Goal: Transaction & Acquisition: Download file/media

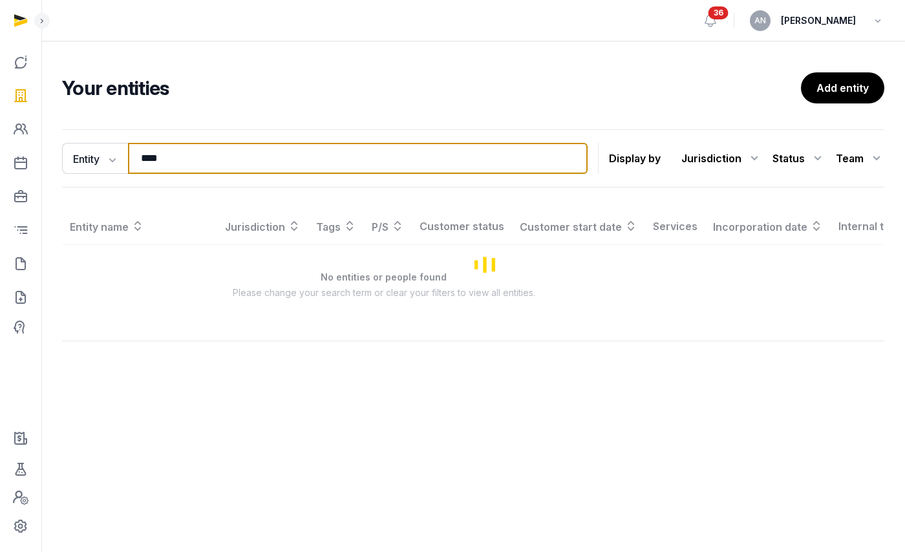
click at [204, 144] on input "****" at bounding box center [358, 158] width 460 height 31
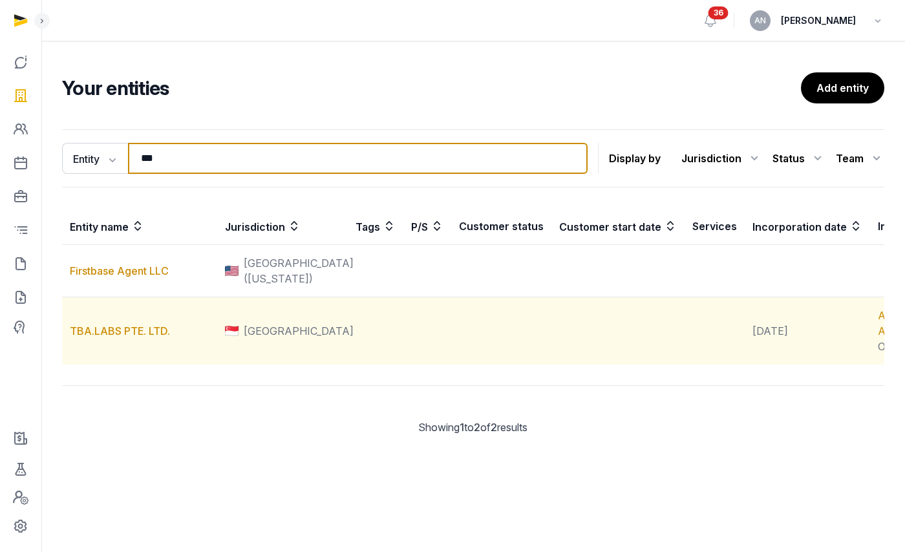
type input "***"
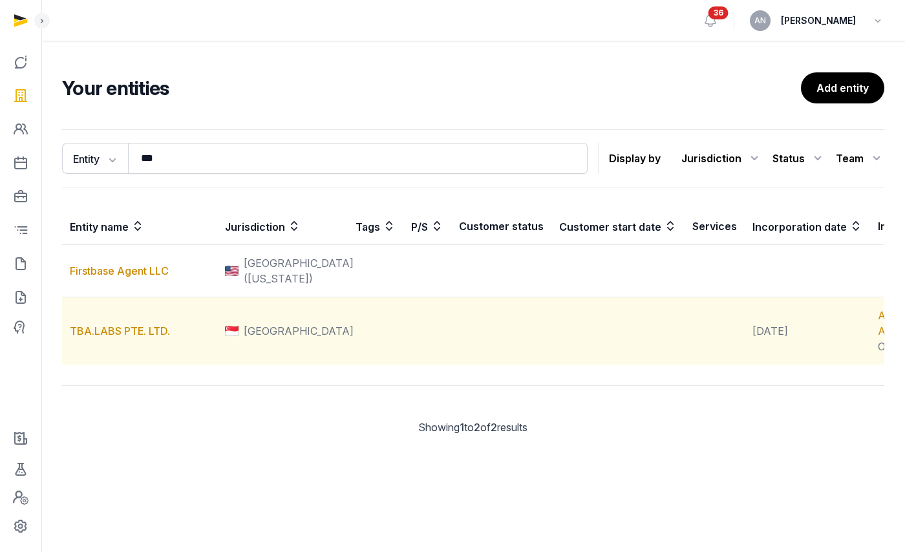
click at [95, 338] on td "TBA.LABS PTE. LTD." at bounding box center [139, 331] width 155 height 68
click at [96, 338] on link "TBA.LABS PTE. LTD." at bounding box center [120, 331] width 100 height 13
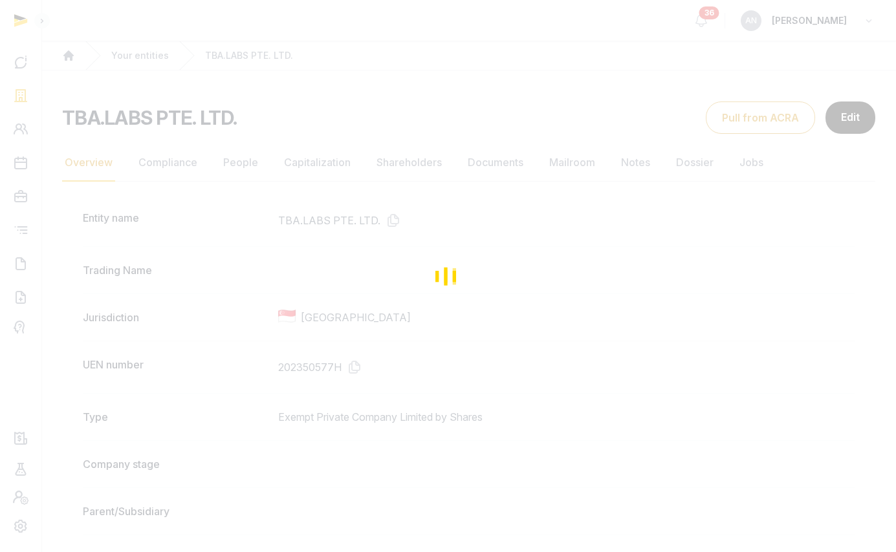
click at [384, 167] on div "Loading" at bounding box center [448, 276] width 896 height 552
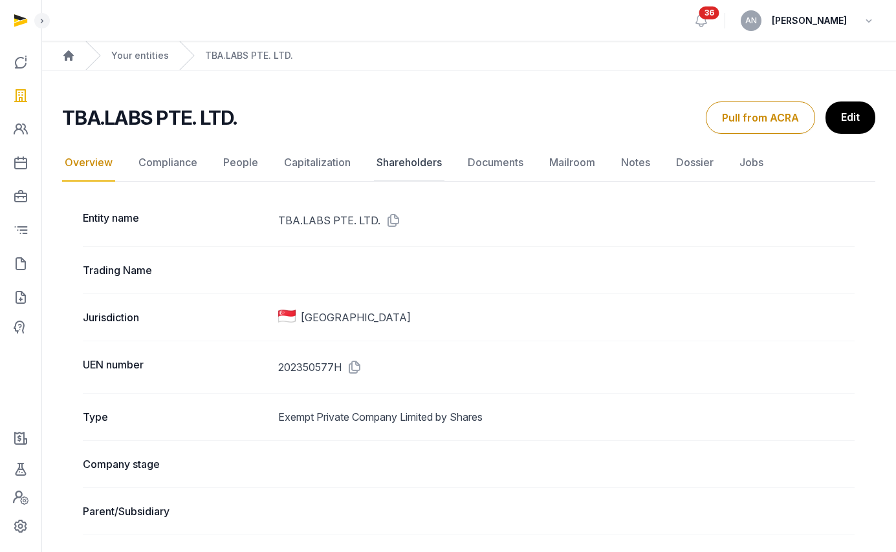
click at [407, 164] on link "Shareholders" at bounding box center [409, 163] width 70 height 38
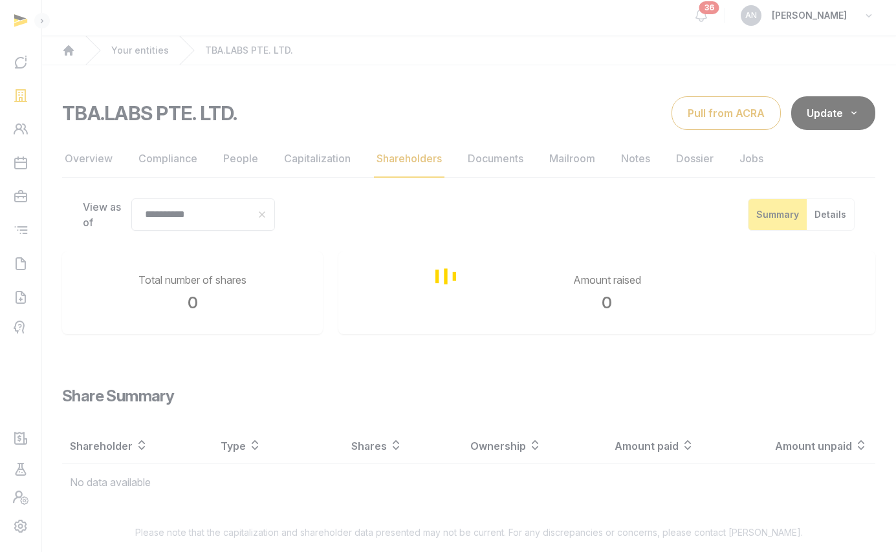
scroll to position [14, 0]
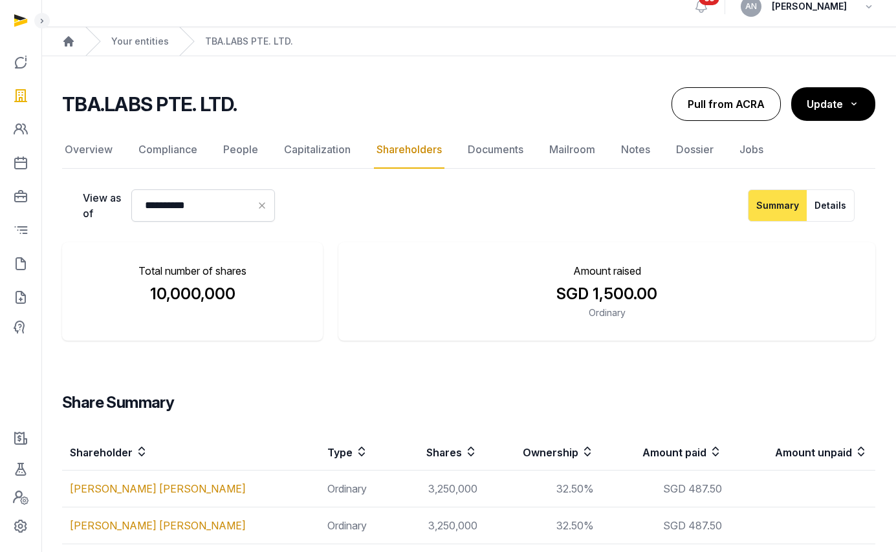
click at [704, 114] on button "Pull from ACRA" at bounding box center [725, 104] width 109 height 34
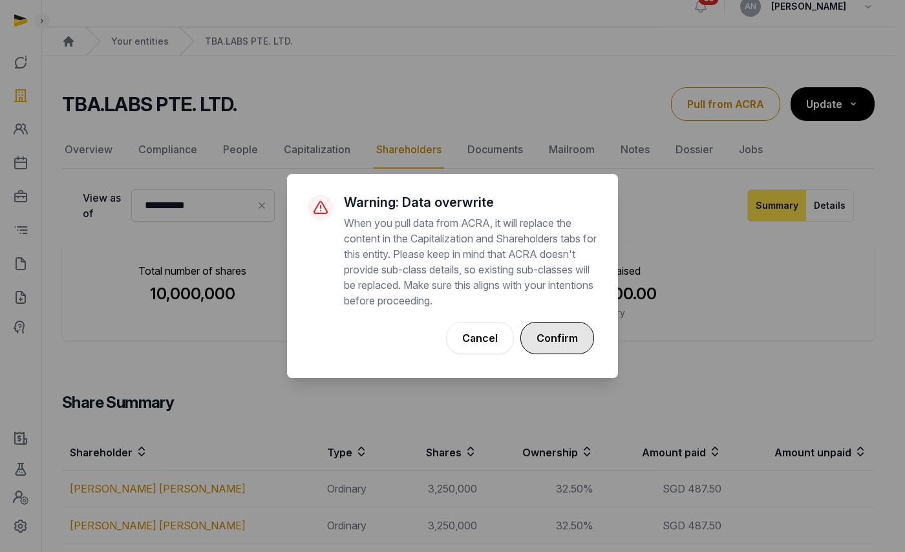
click at [572, 328] on button "Confirm" at bounding box center [558, 338] width 74 height 32
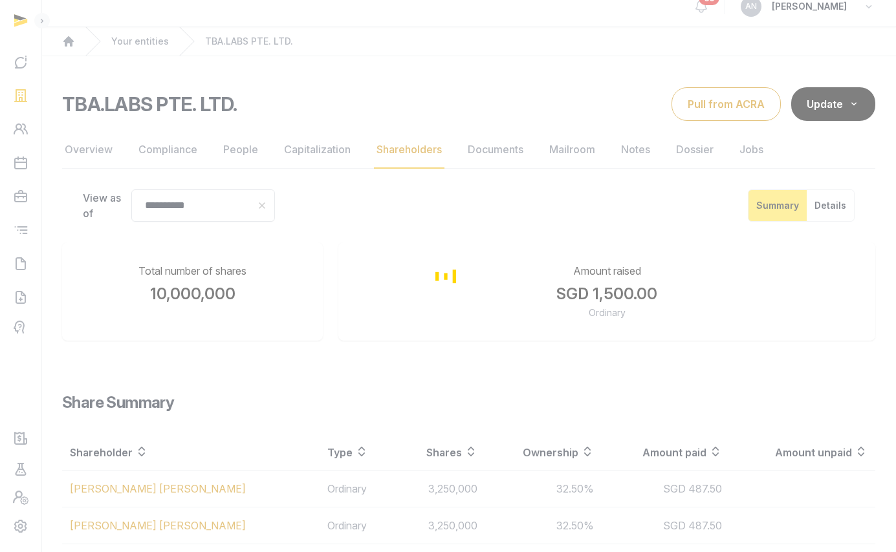
scroll to position [108, 0]
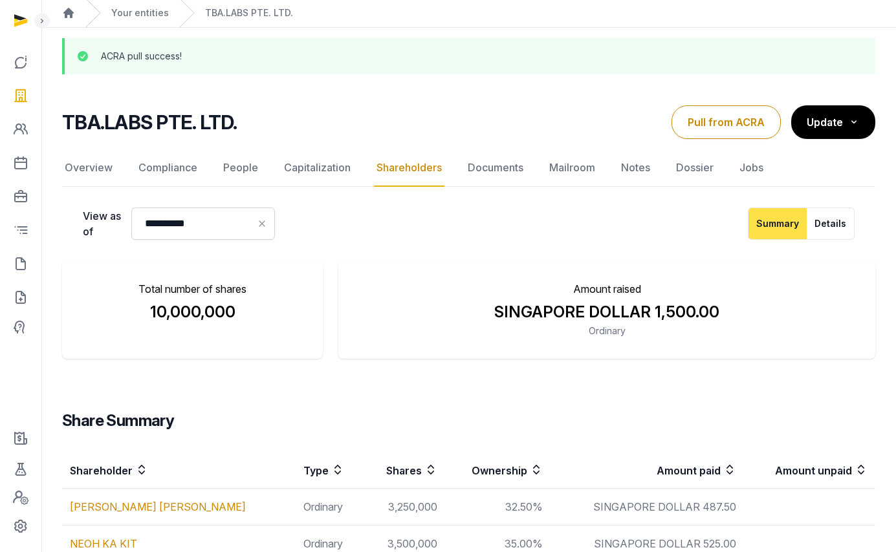
scroll to position [42, 0]
click at [343, 156] on link "Capitalization" at bounding box center [317, 169] width 72 height 38
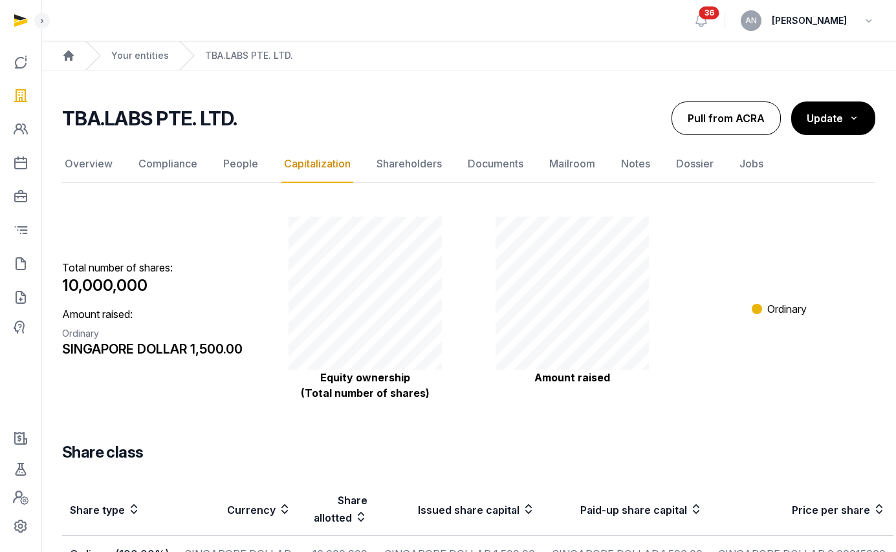
click at [746, 130] on button "Pull from ACRA" at bounding box center [725, 119] width 109 height 34
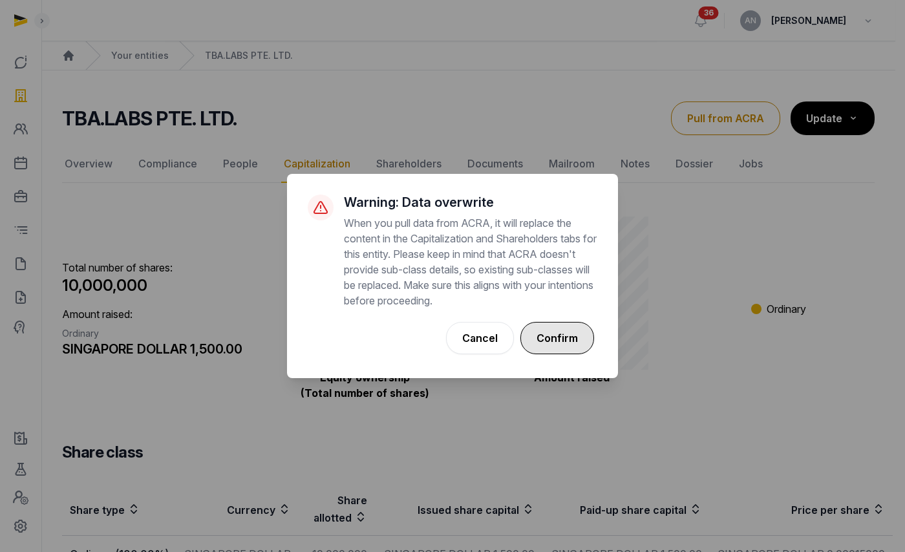
click at [553, 349] on button "Confirm" at bounding box center [558, 338] width 74 height 32
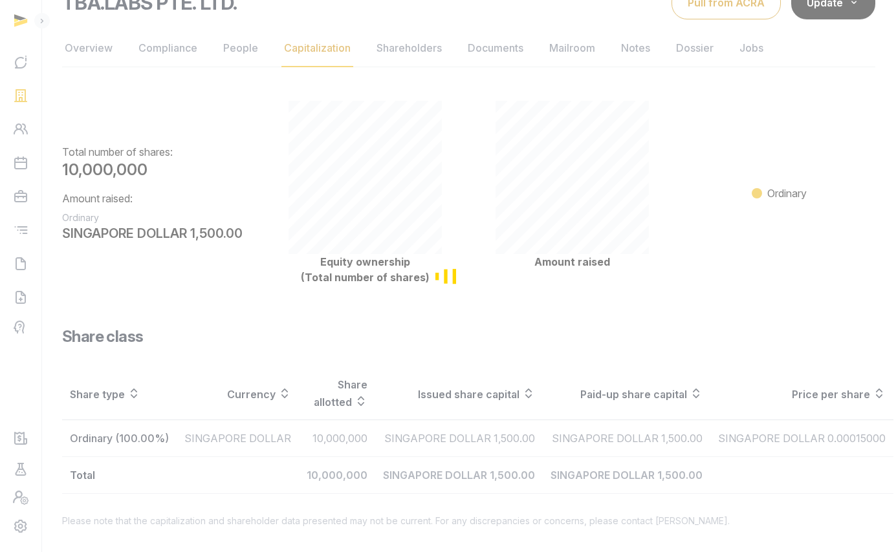
scroll to position [117, 0]
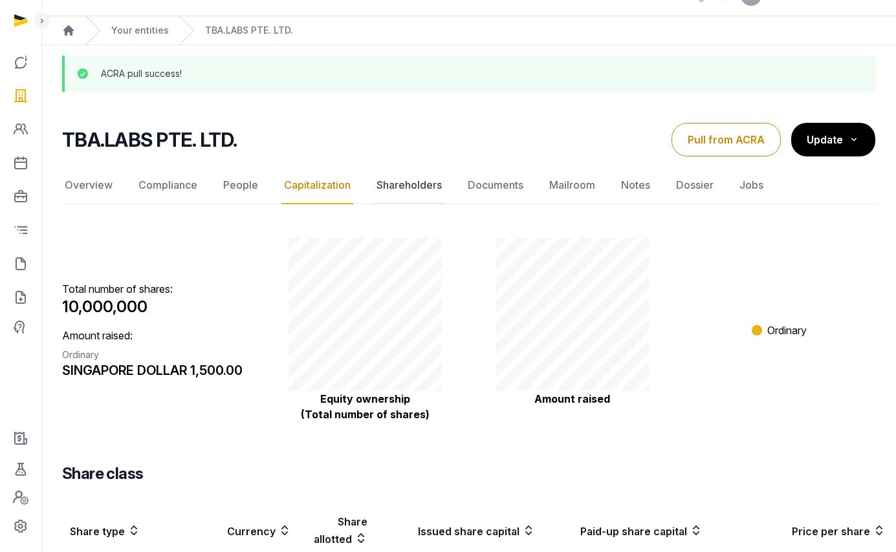
scroll to position [26, 0]
click at [432, 197] on link "Shareholders" at bounding box center [409, 185] width 70 height 38
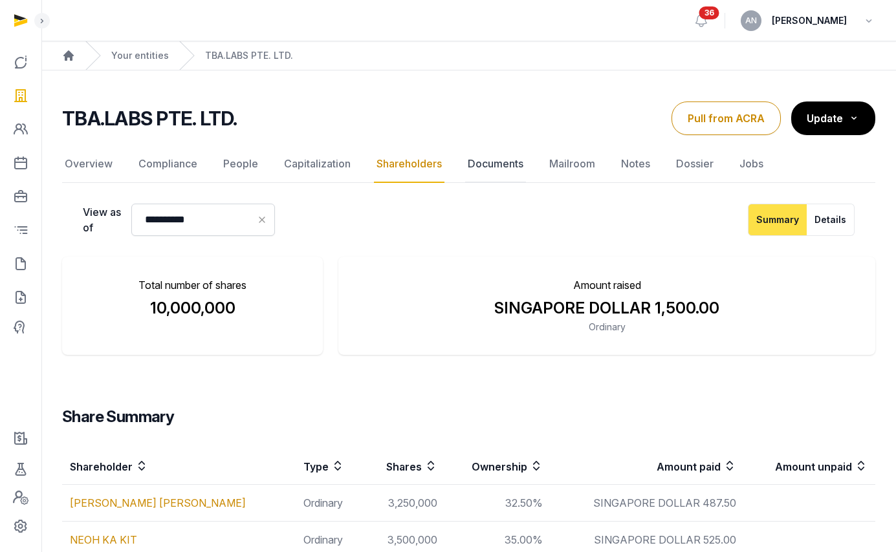
click at [508, 163] on link "Documents" at bounding box center [495, 164] width 61 height 38
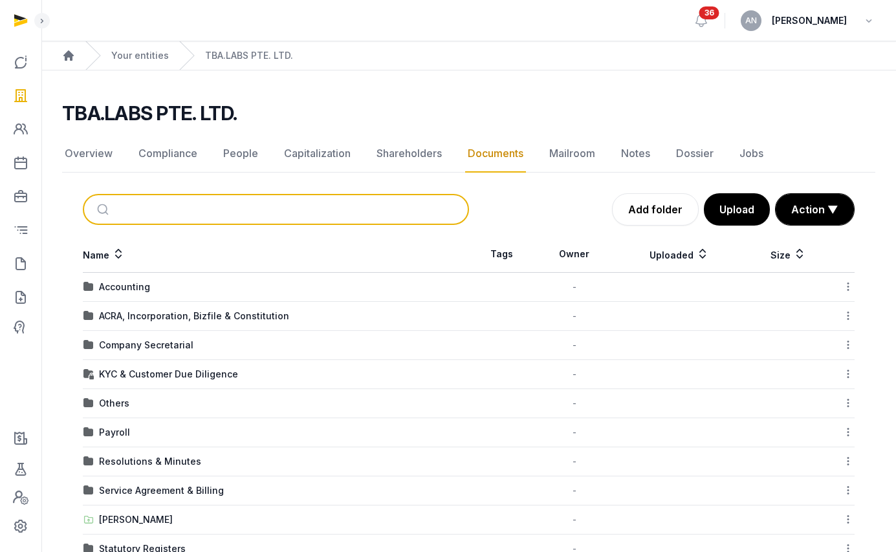
click at [193, 214] on input "search" at bounding box center [291, 209] width 343 height 28
type input "*****"
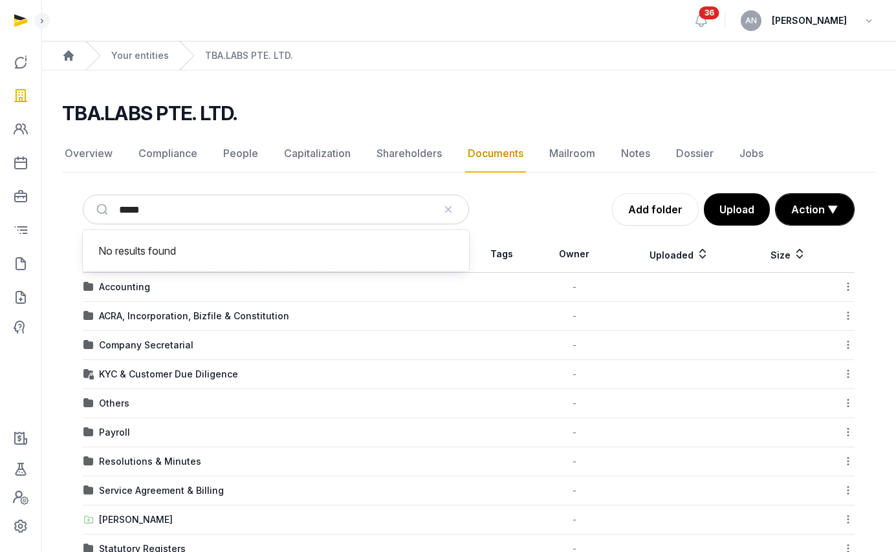
click at [478, 215] on div "Add folder Upload Action ▼ Start select Move Delete" at bounding box center [662, 209] width 386 height 32
click at [129, 341] on div "Company Secretarial" at bounding box center [146, 345] width 94 height 13
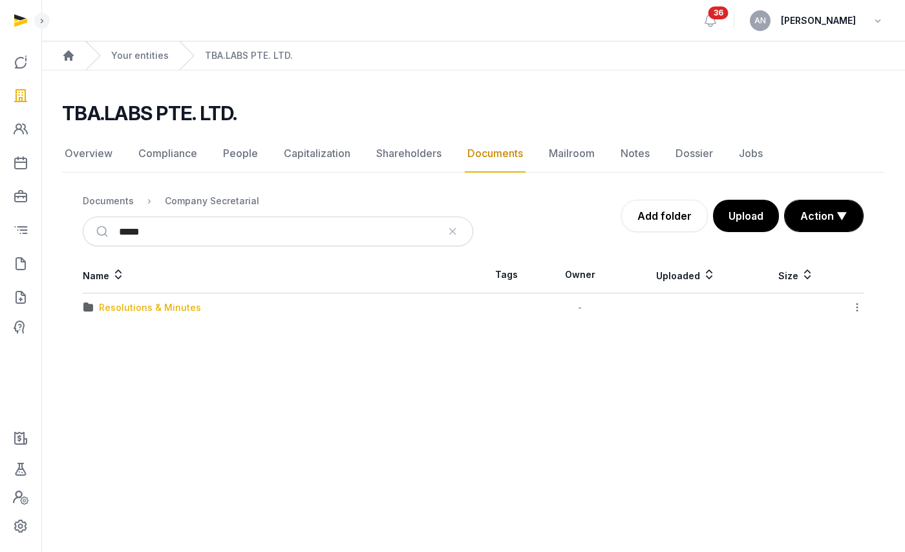
click at [136, 312] on div "Resolutions & Minutes" at bounding box center [150, 307] width 102 height 13
click at [110, 328] on td "2025" at bounding box center [278, 337] width 391 height 29
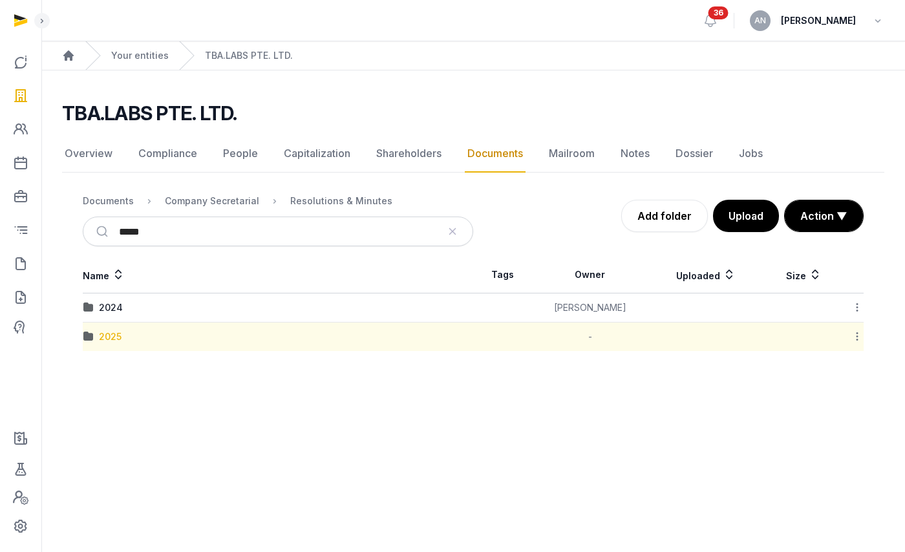
click at [110, 335] on div "2025" at bounding box center [110, 336] width 23 height 13
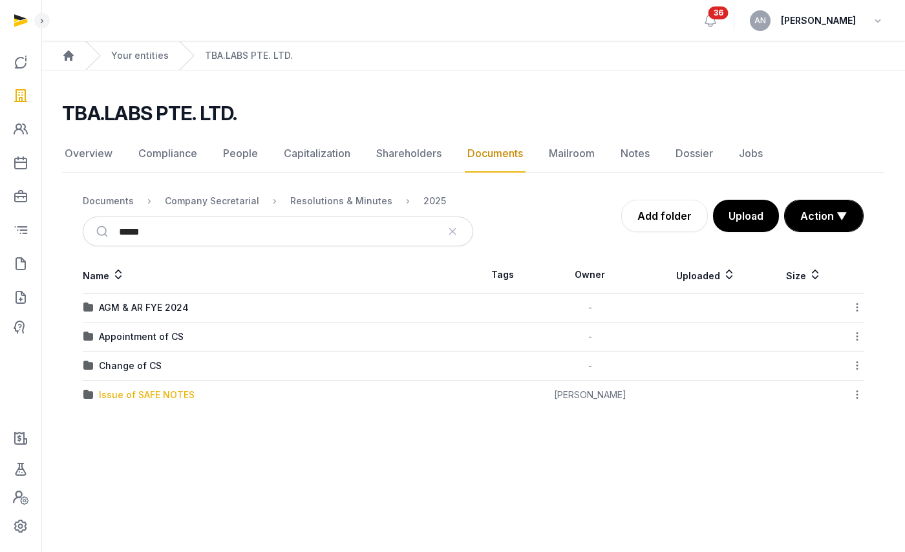
click at [131, 396] on div "Issue of SAFE NOTES" at bounding box center [147, 395] width 96 height 13
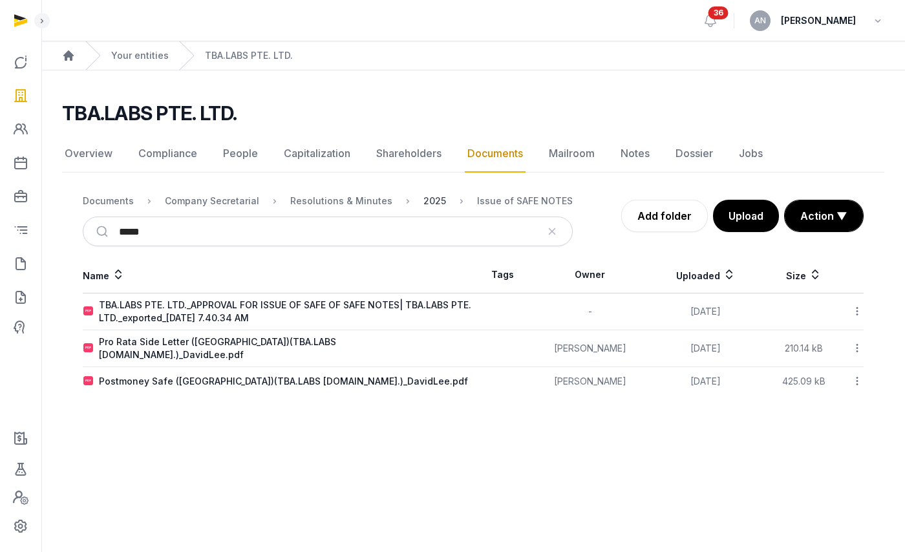
click at [424, 202] on div "2025" at bounding box center [435, 201] width 23 height 13
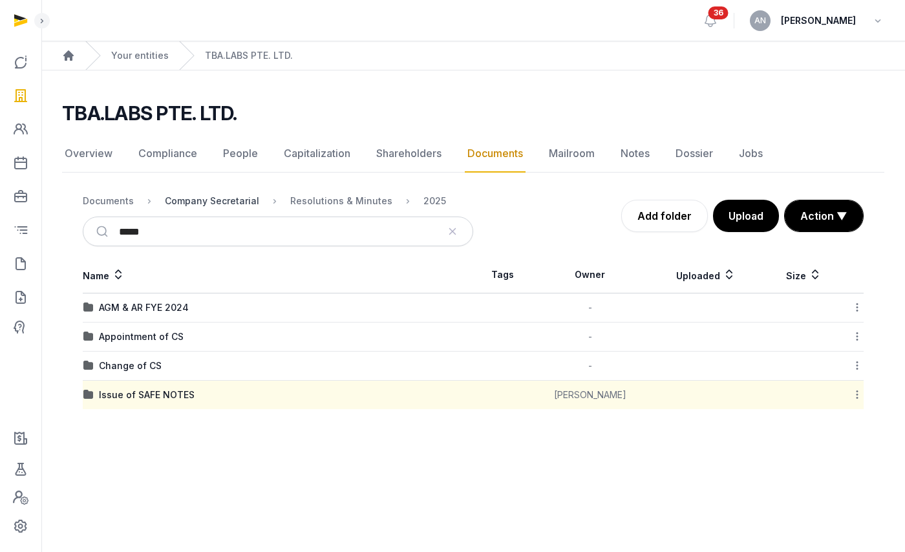
click at [224, 201] on div "Company Secretarial" at bounding box center [212, 201] width 94 height 13
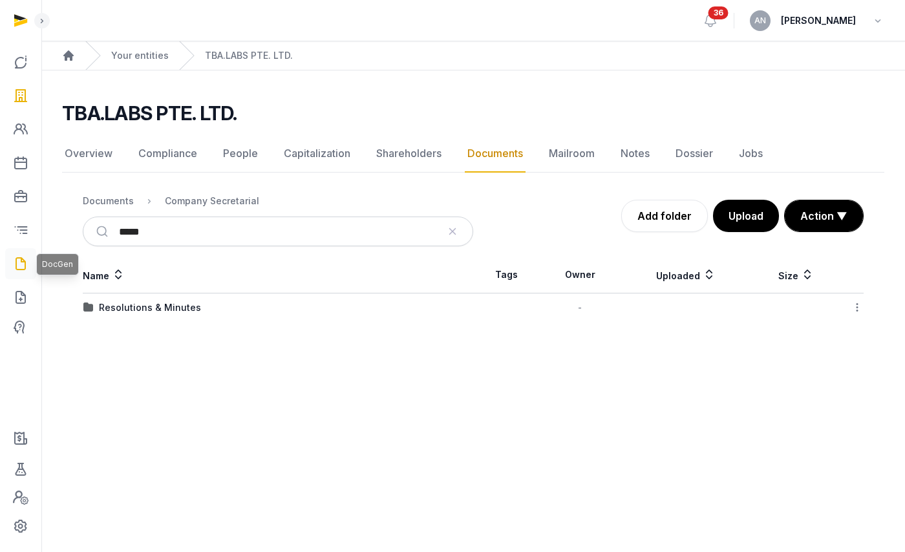
click at [17, 264] on icon at bounding box center [21, 263] width 16 height 21
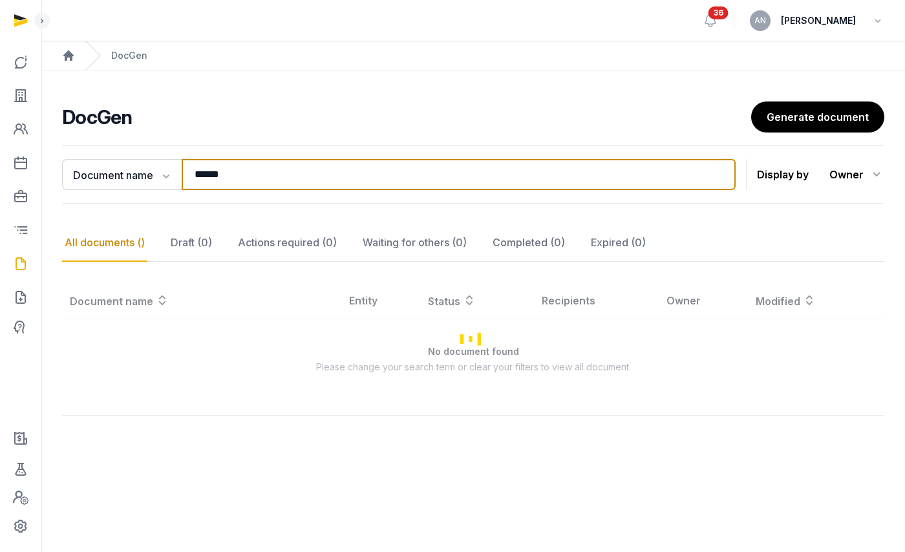
click at [266, 177] on input "******" at bounding box center [459, 174] width 554 height 31
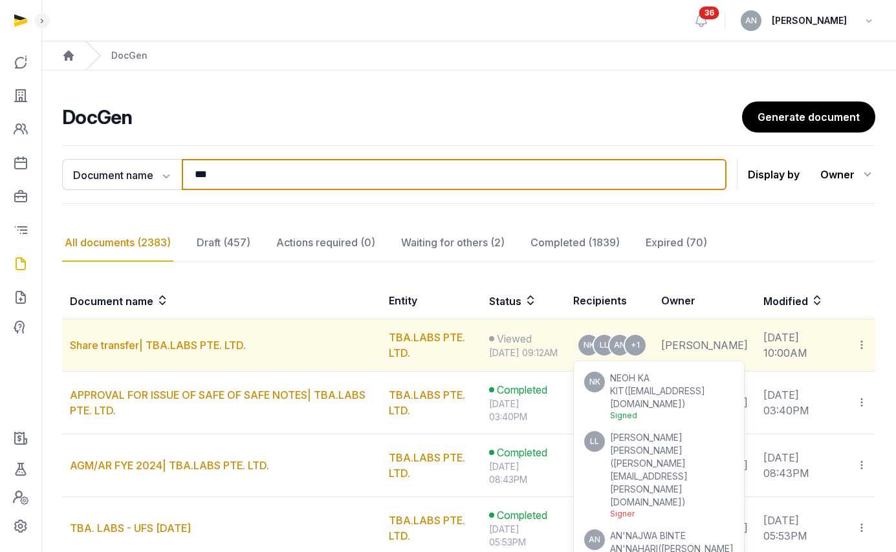
scroll to position [122, 0]
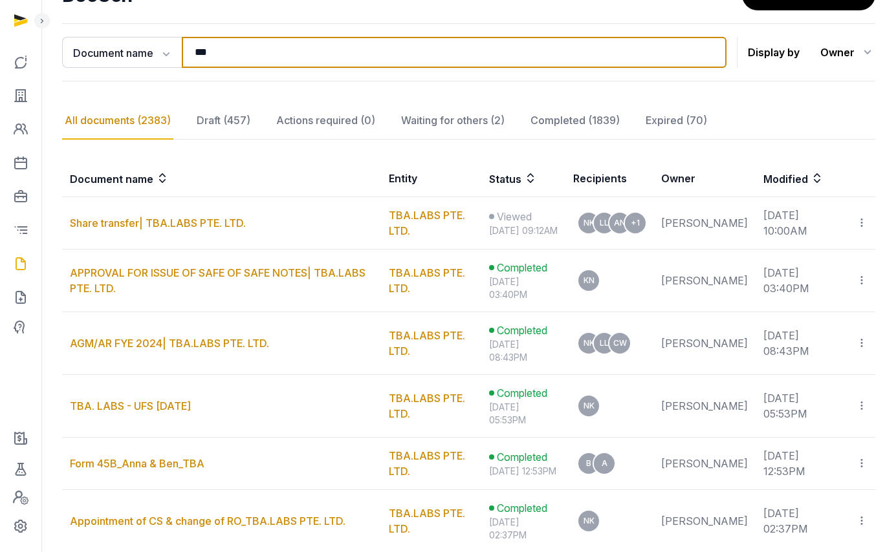
type input "***"
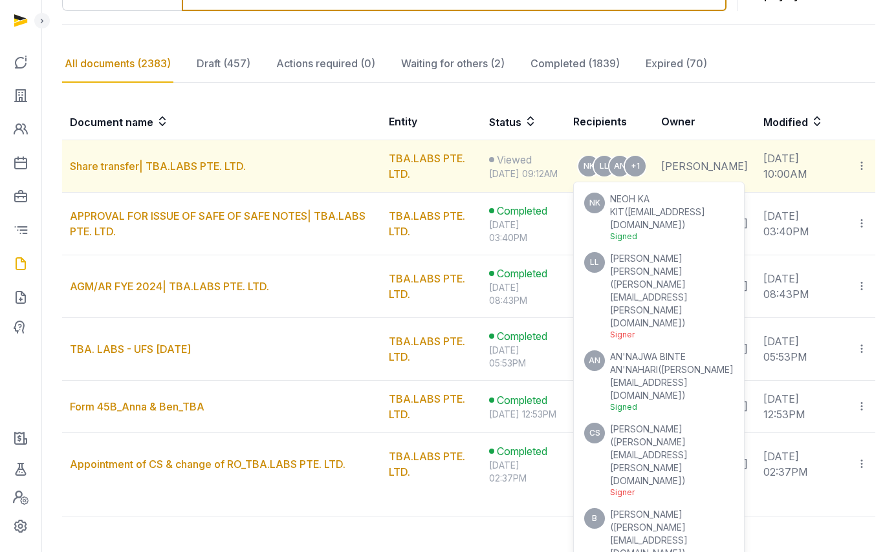
scroll to position [237, 0]
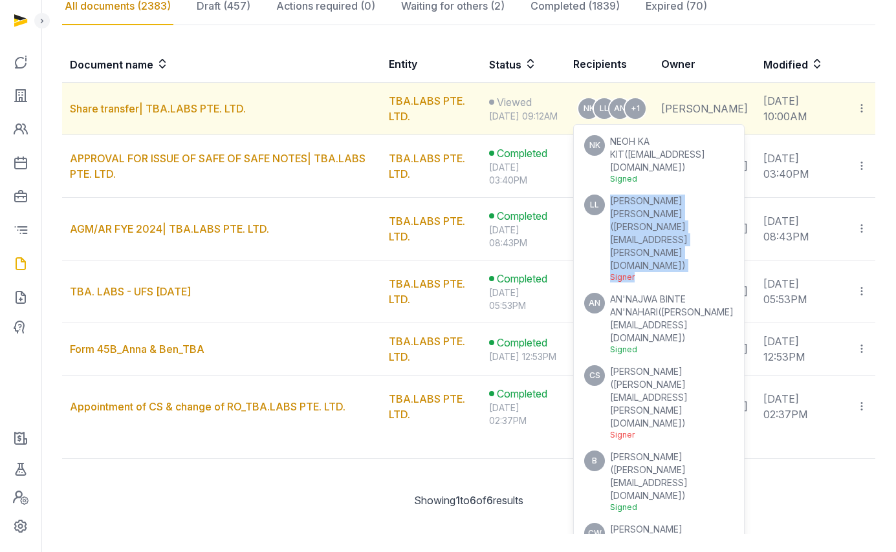
drag, startPoint x: 616, startPoint y: 191, endPoint x: 741, endPoint y: 208, distance: 126.6
click at [733, 208] on div "[PERSON_NAME] [PERSON_NAME] ( [PERSON_NAME][EMAIL_ADDRESS][PERSON_NAME][DOMAIN_…" at bounding box center [672, 239] width 124 height 88
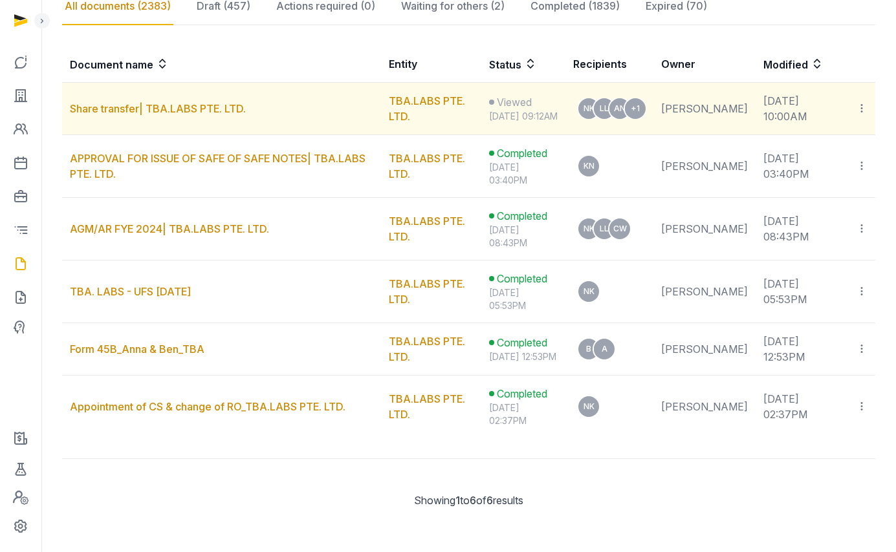
click at [865, 108] on icon at bounding box center [861, 109] width 12 height 14
click at [222, 115] on link "Share transfer| TBA.LABS PTE. LTD." at bounding box center [158, 108] width 176 height 13
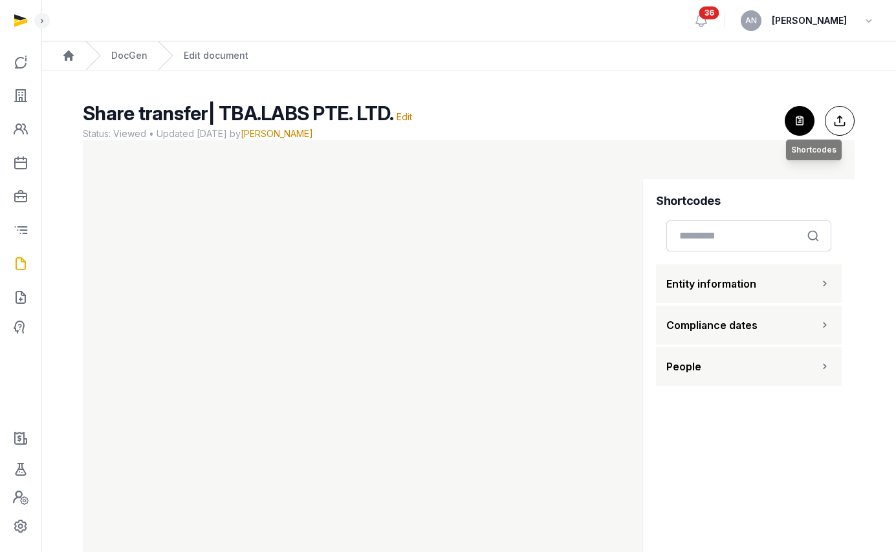
click at [791, 123] on icon "button" at bounding box center [799, 121] width 28 height 28
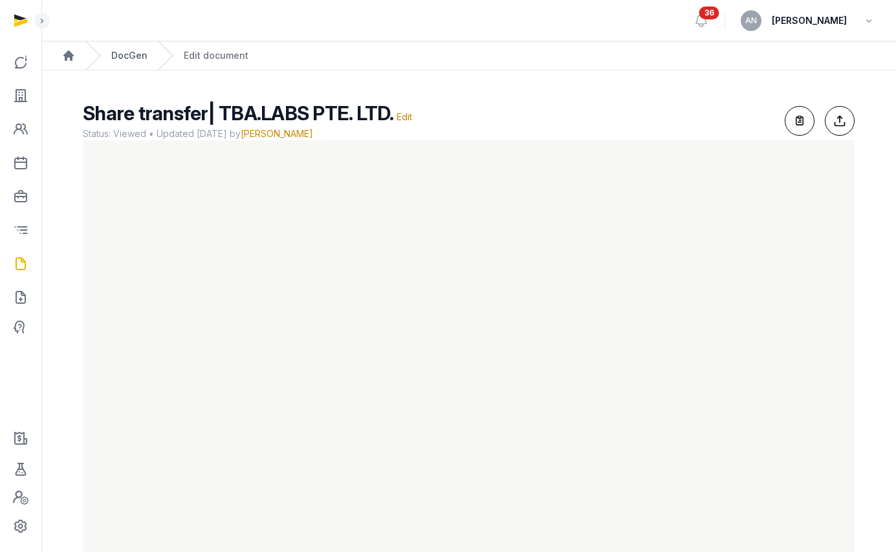
click at [134, 61] on link "DocGen" at bounding box center [129, 55] width 36 height 13
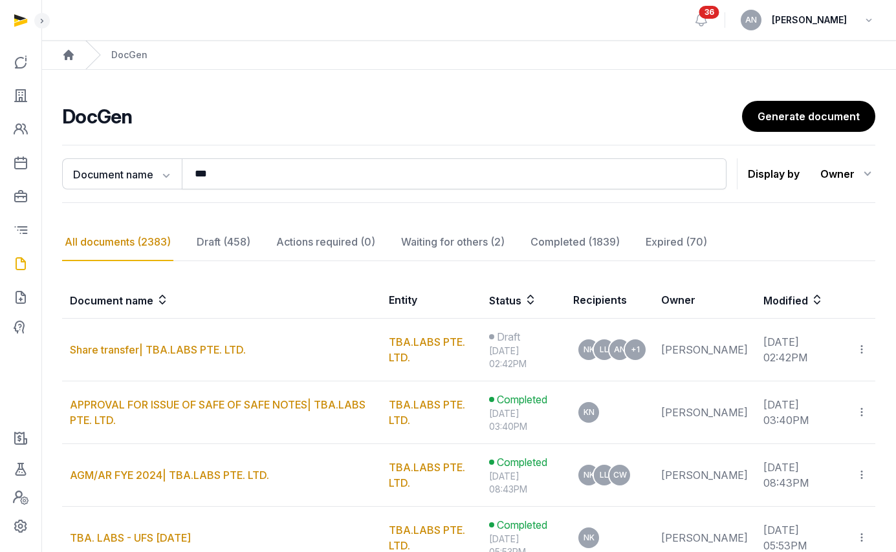
scroll to position [3, 0]
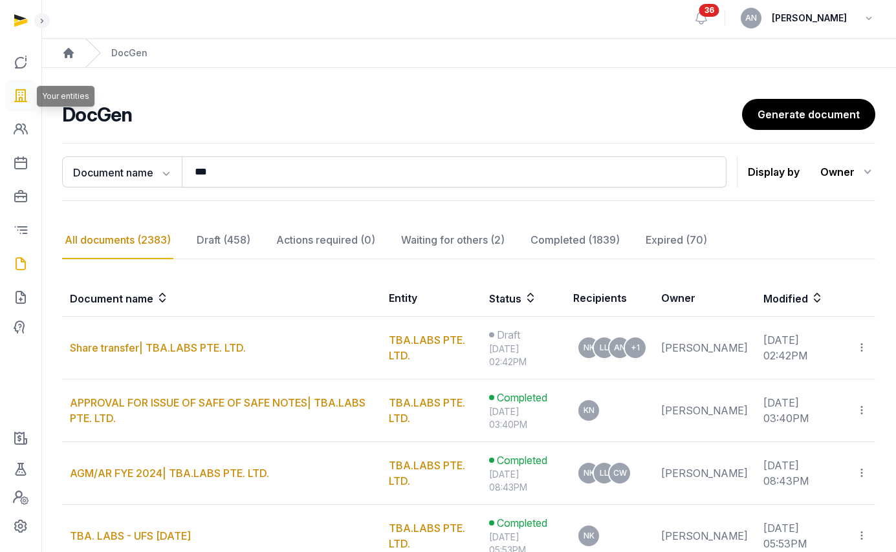
click at [19, 87] on icon at bounding box center [21, 95] width 16 height 21
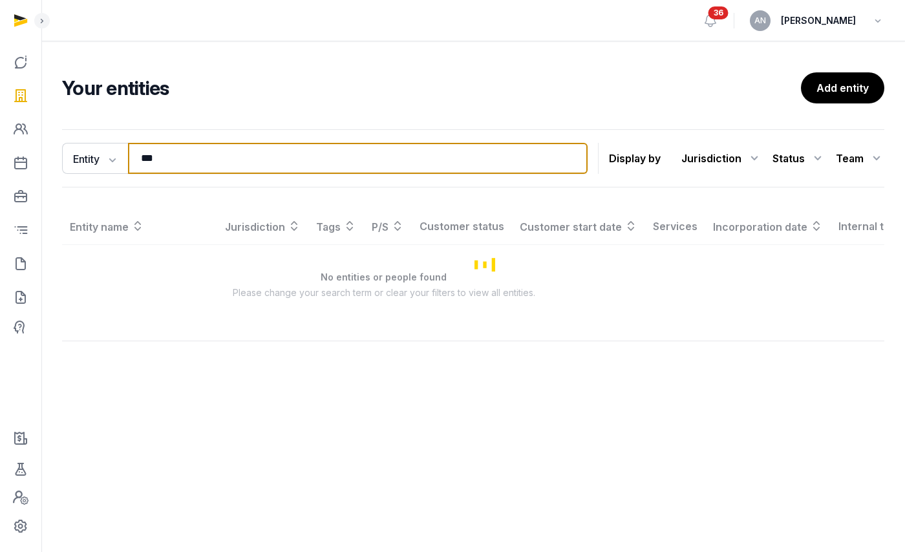
click at [174, 164] on input "***" at bounding box center [358, 158] width 460 height 31
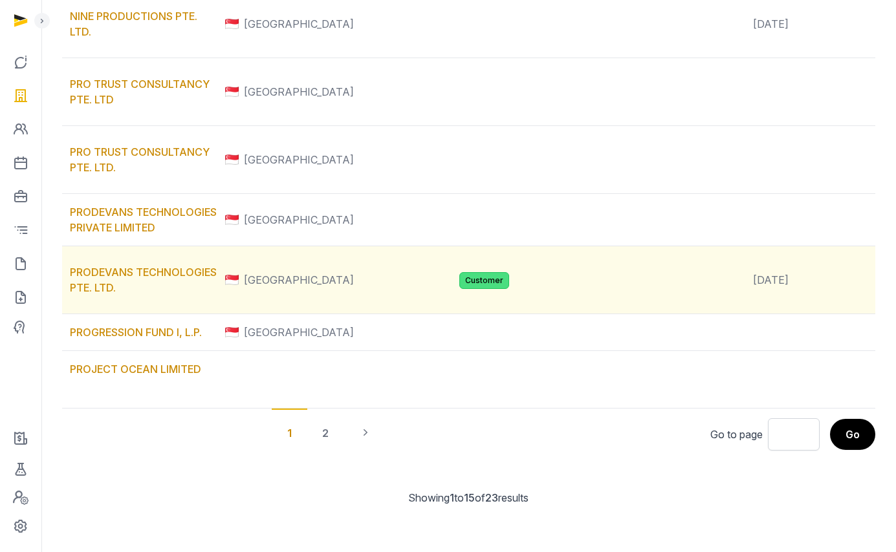
scroll to position [940, 0]
type input "*****"
click at [118, 294] on link "PRODEVANS TECHNOLOGIES PTE. LTD." at bounding box center [143, 280] width 147 height 28
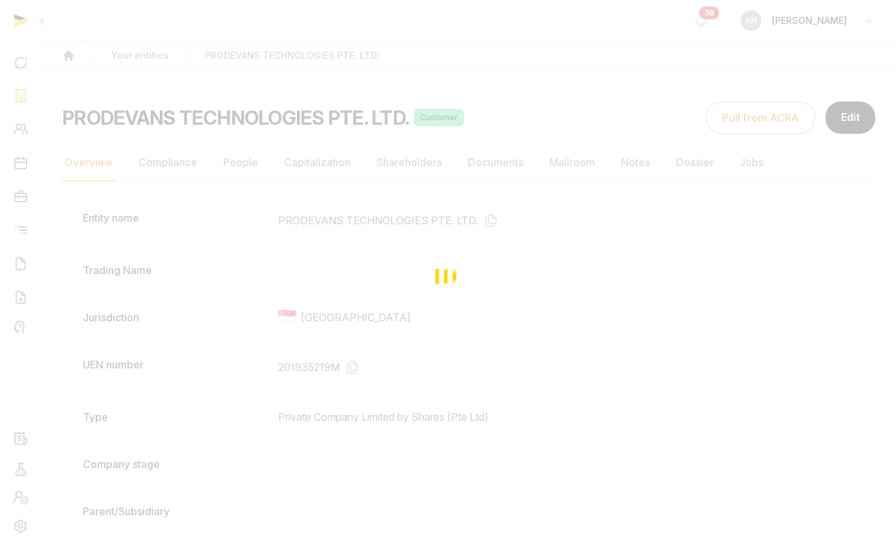
click at [340, 358] on div "Loading" at bounding box center [448, 276] width 896 height 552
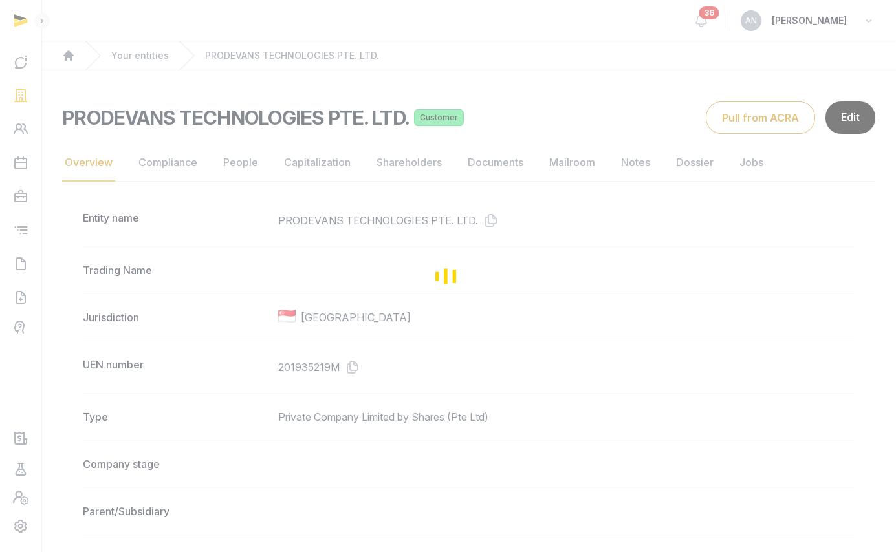
click at [351, 370] on div "Loading" at bounding box center [448, 276] width 896 height 552
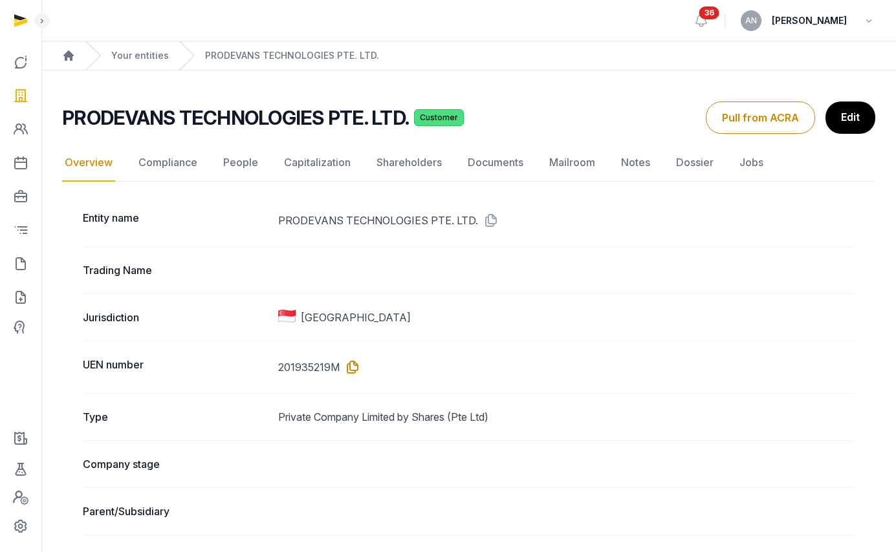
click at [351, 369] on icon at bounding box center [349, 367] width 21 height 21
click at [495, 173] on link "Documents" at bounding box center [495, 163] width 61 height 38
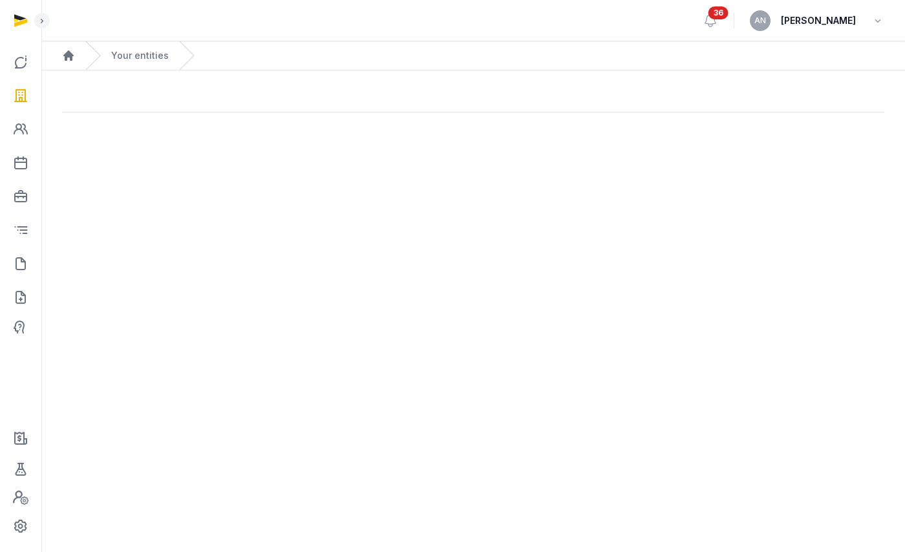
click at [580, 167] on main "Open sidebar 36 AN [PERSON_NAME] Home Your entities" at bounding box center [452, 276] width 905 height 552
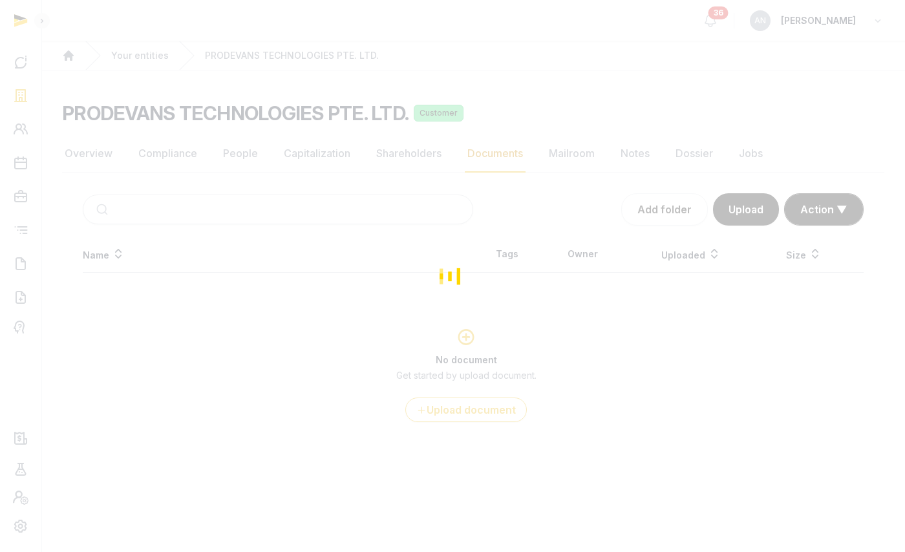
click at [558, 146] on div "Loading" at bounding box center [452, 276] width 905 height 552
click at [593, 148] on div "Loading" at bounding box center [452, 276] width 905 height 552
click at [574, 156] on div "Loading" at bounding box center [452, 276] width 905 height 552
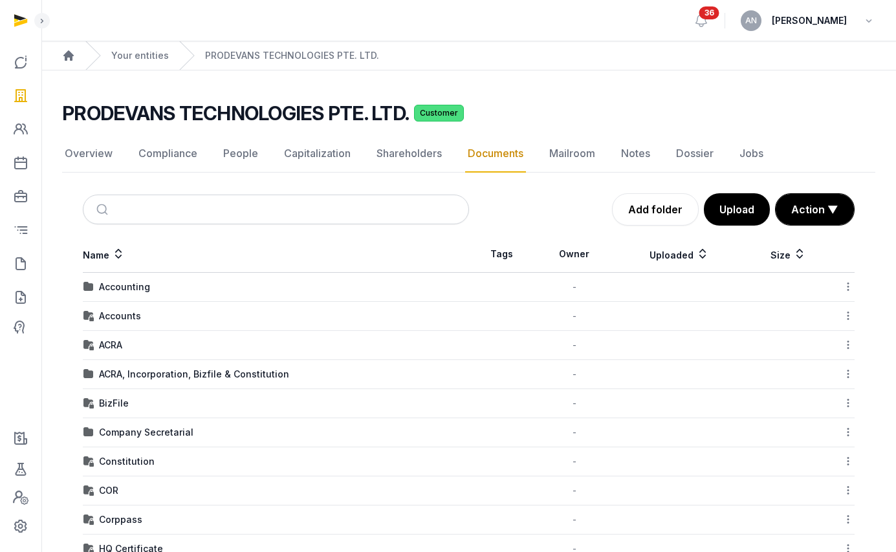
click at [574, 156] on link "Mailroom" at bounding box center [571, 154] width 51 height 38
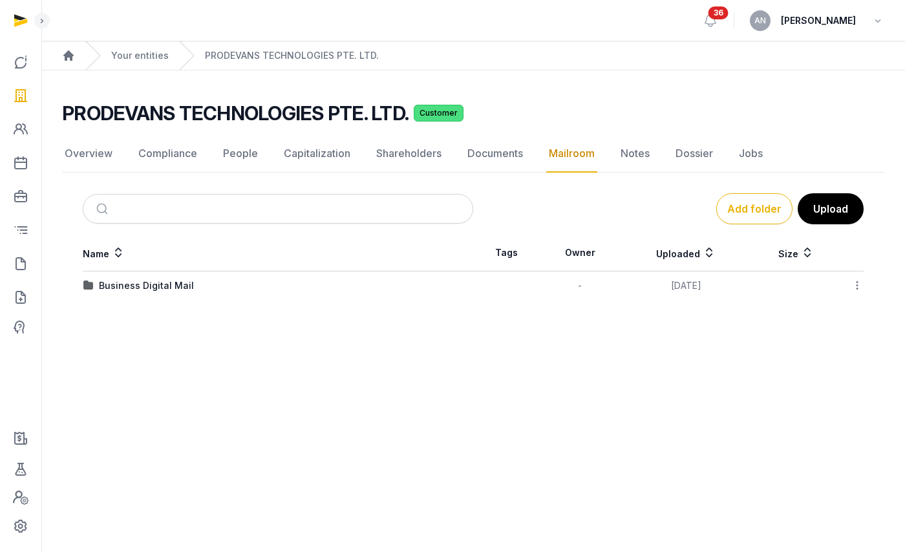
click at [166, 285] on div "Business Digital Mail" at bounding box center [146, 285] width 95 height 13
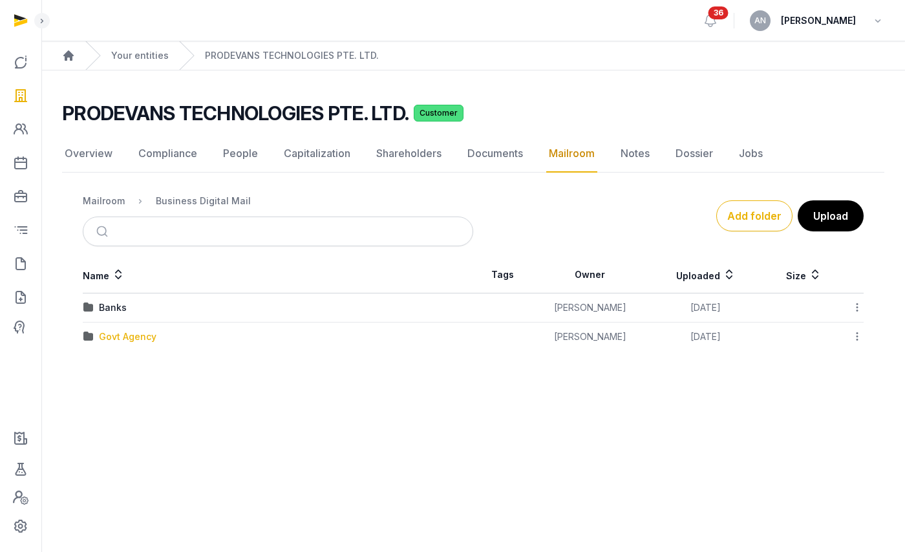
click at [114, 335] on div "Govt Agency" at bounding box center [128, 336] width 58 height 13
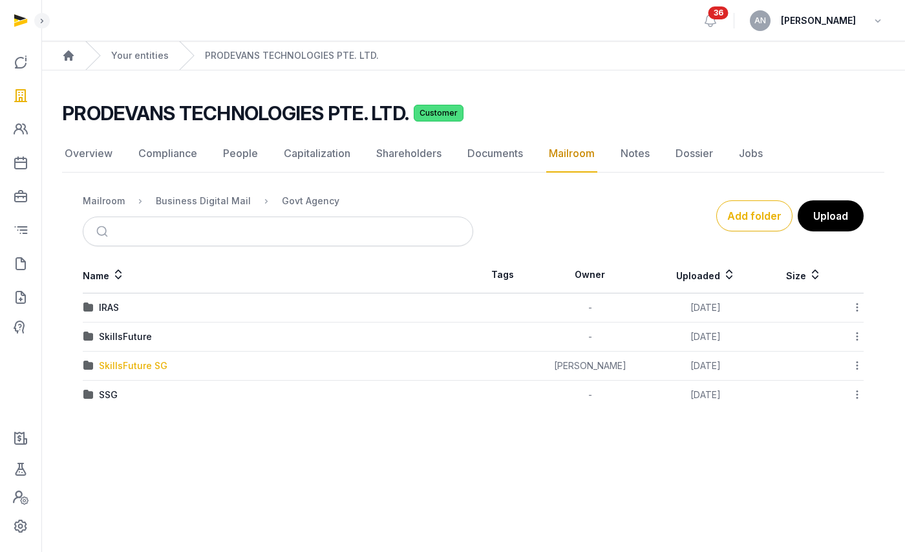
click at [109, 361] on div "SkillsFuture SG" at bounding box center [133, 366] width 69 height 13
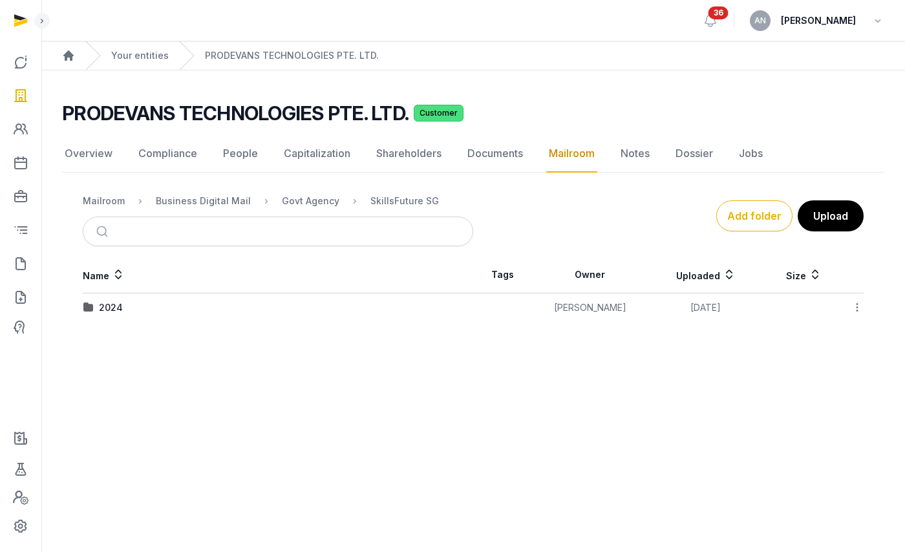
click at [108, 304] on div "2024" at bounding box center [111, 307] width 24 height 13
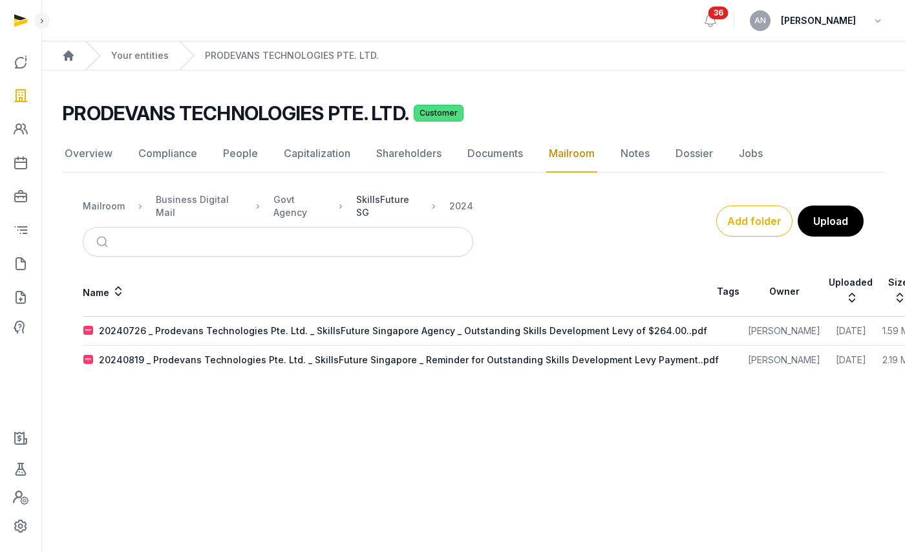
click at [363, 204] on div "SkillsFuture SG" at bounding box center [387, 206] width 62 height 26
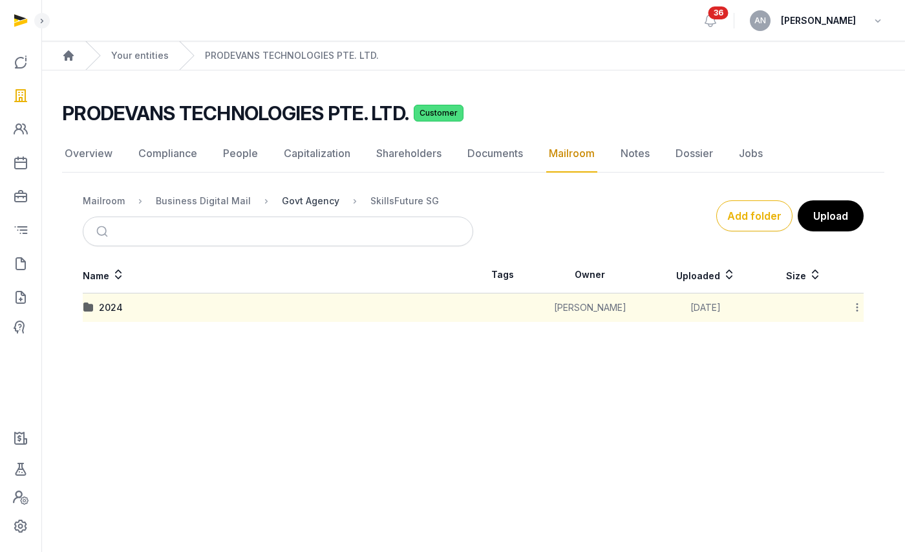
click at [325, 202] on div "Govt Agency" at bounding box center [311, 201] width 58 height 13
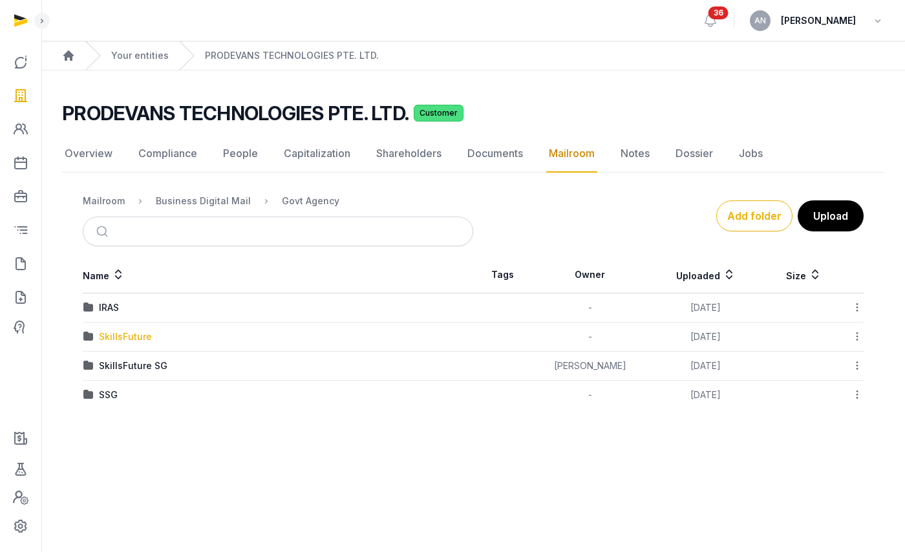
click at [114, 338] on div "SkillsFuture" at bounding box center [125, 336] width 53 height 13
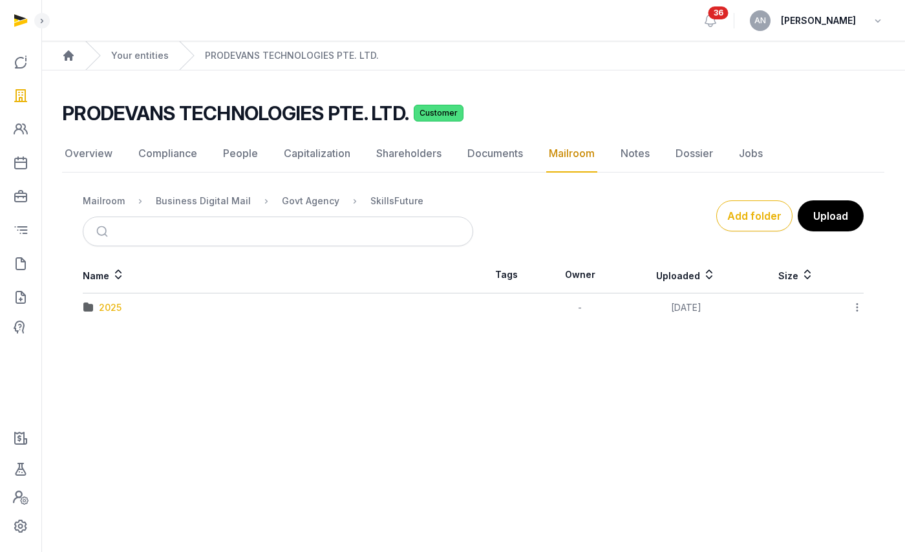
click at [111, 311] on div "2025" at bounding box center [110, 307] width 23 height 13
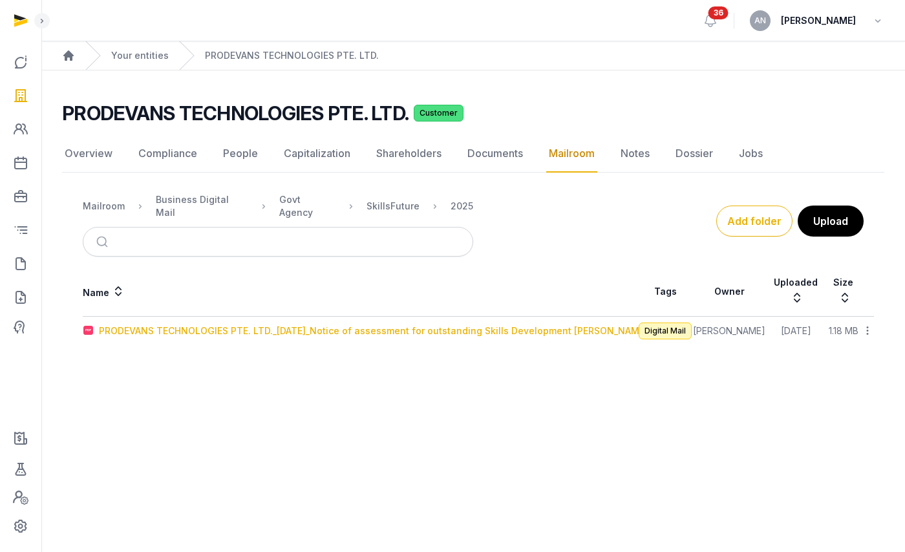
click at [150, 325] on div "PRODEVANS TECHNOLOGIES PTE. LTD._[DATE]_Notice of assessment for outstanding Sk…" at bounding box center [373, 331] width 549 height 13
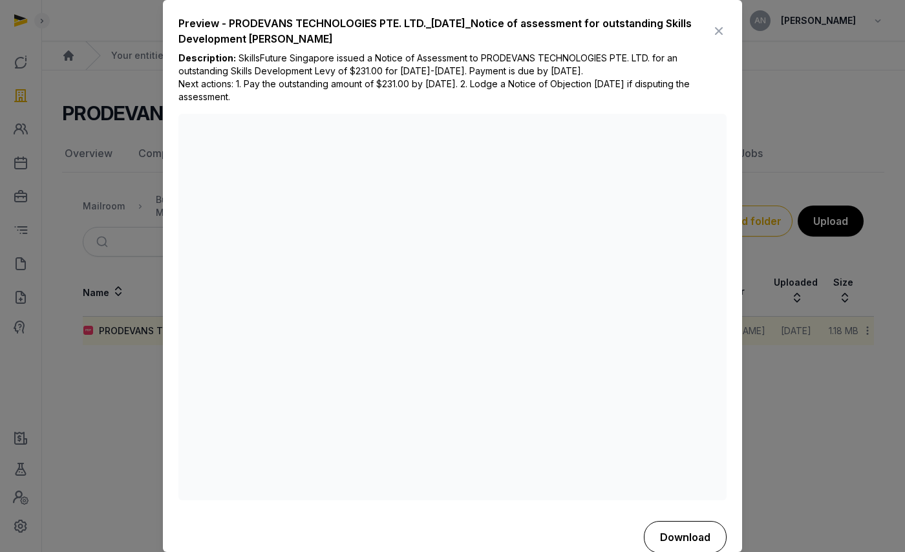
click at [662, 530] on button "Download" at bounding box center [685, 537] width 83 height 32
click at [711, 31] on icon at bounding box center [719, 31] width 16 height 21
